Goal: Task Accomplishment & Management: Manage account settings

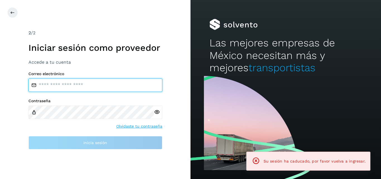
click at [87, 86] on input "email" at bounding box center [95, 84] width 134 height 13
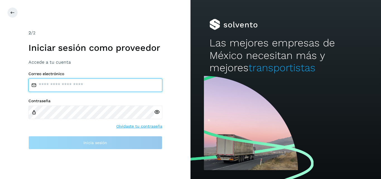
type input "**********"
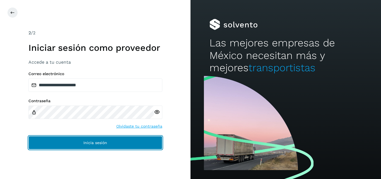
click at [76, 141] on button "Inicia sesión" at bounding box center [95, 142] width 134 height 13
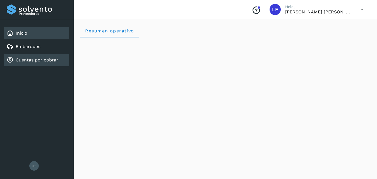
click at [48, 62] on link "Cuentas por cobrar" at bounding box center [37, 59] width 43 height 5
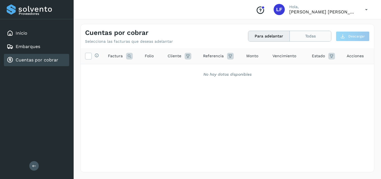
click at [299, 33] on button "Todas" at bounding box center [310, 36] width 41 height 10
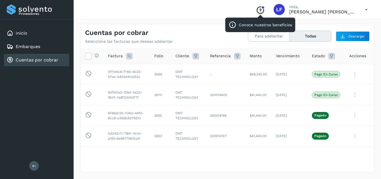
click at [262, 6] on icon "Conoce nuestros beneficios" at bounding box center [260, 10] width 9 height 9
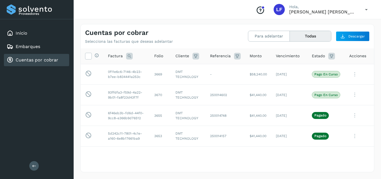
click at [363, 9] on icon at bounding box center [365, 9] width 11 height 11
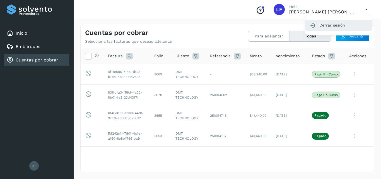
click at [327, 25] on div "Cerrar sesión" at bounding box center [338, 25] width 66 height 11
